Goal: Transaction & Acquisition: Purchase product/service

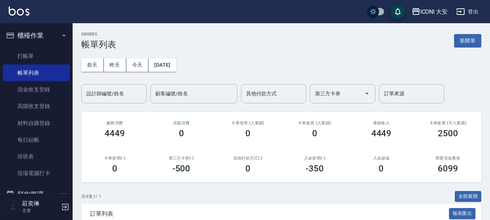
scroll to position [88, 0]
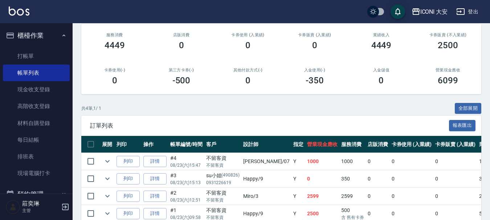
drag, startPoint x: 493, startPoint y: 112, endPoint x: 493, endPoint y: 50, distance: 61.7
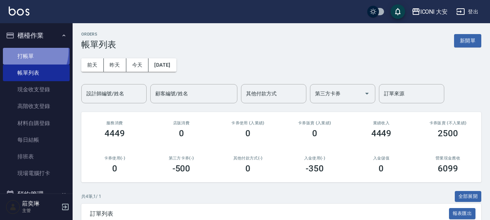
click at [25, 51] on link "打帳單" at bounding box center [36, 56] width 67 height 17
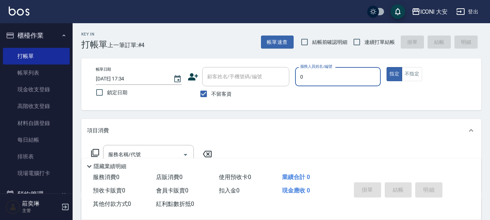
type input "juyei-0"
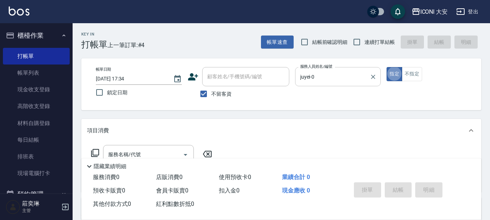
type button "true"
click at [391, 73] on button "指定" at bounding box center [395, 74] width 16 height 14
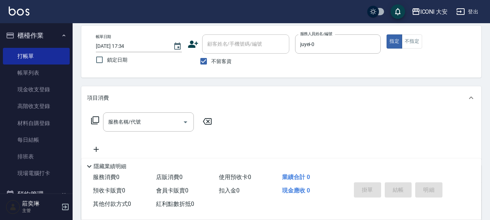
scroll to position [73, 0]
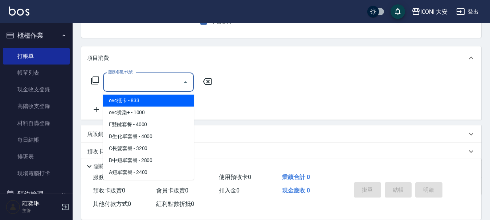
click at [163, 82] on input "服務名稱/代號" at bounding box center [142, 82] width 73 height 13
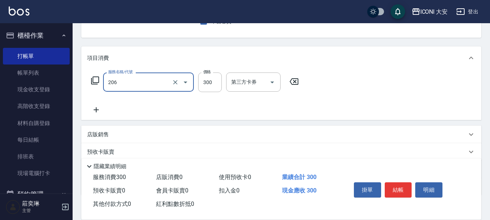
type input "洗髮(206)"
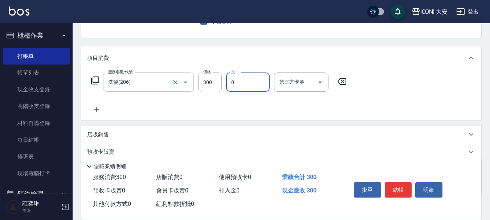
type input "juyei-0"
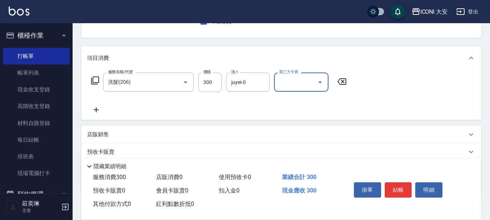
click at [95, 109] on icon at bounding box center [96, 110] width 18 height 9
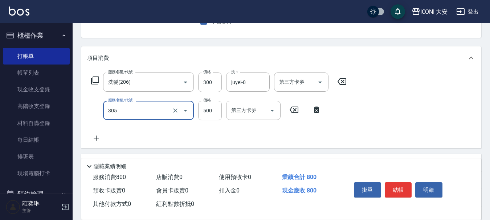
type input "剪髮(305)"
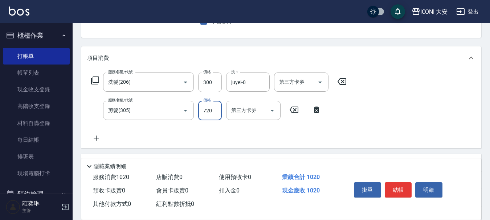
type input "720"
click at [97, 141] on icon at bounding box center [96, 138] width 18 height 9
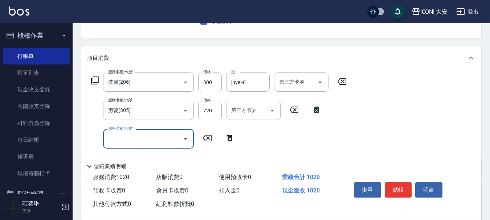
click at [96, 78] on icon at bounding box center [95, 80] width 9 height 9
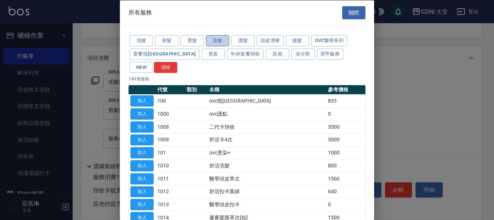
click at [221, 40] on button "染髮" at bounding box center [217, 40] width 23 height 11
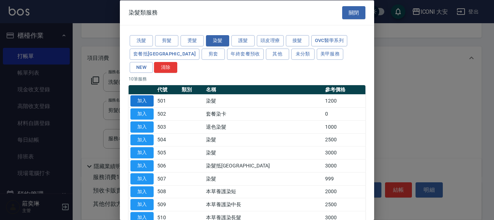
click at [143, 95] on button "加入" at bounding box center [141, 100] width 23 height 11
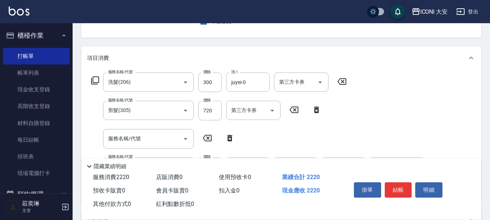
click at [230, 139] on icon at bounding box center [230, 138] width 18 height 9
type input "染髮(501)"
